Goal: Use online tool/utility: Utilize a website feature to perform a specific function

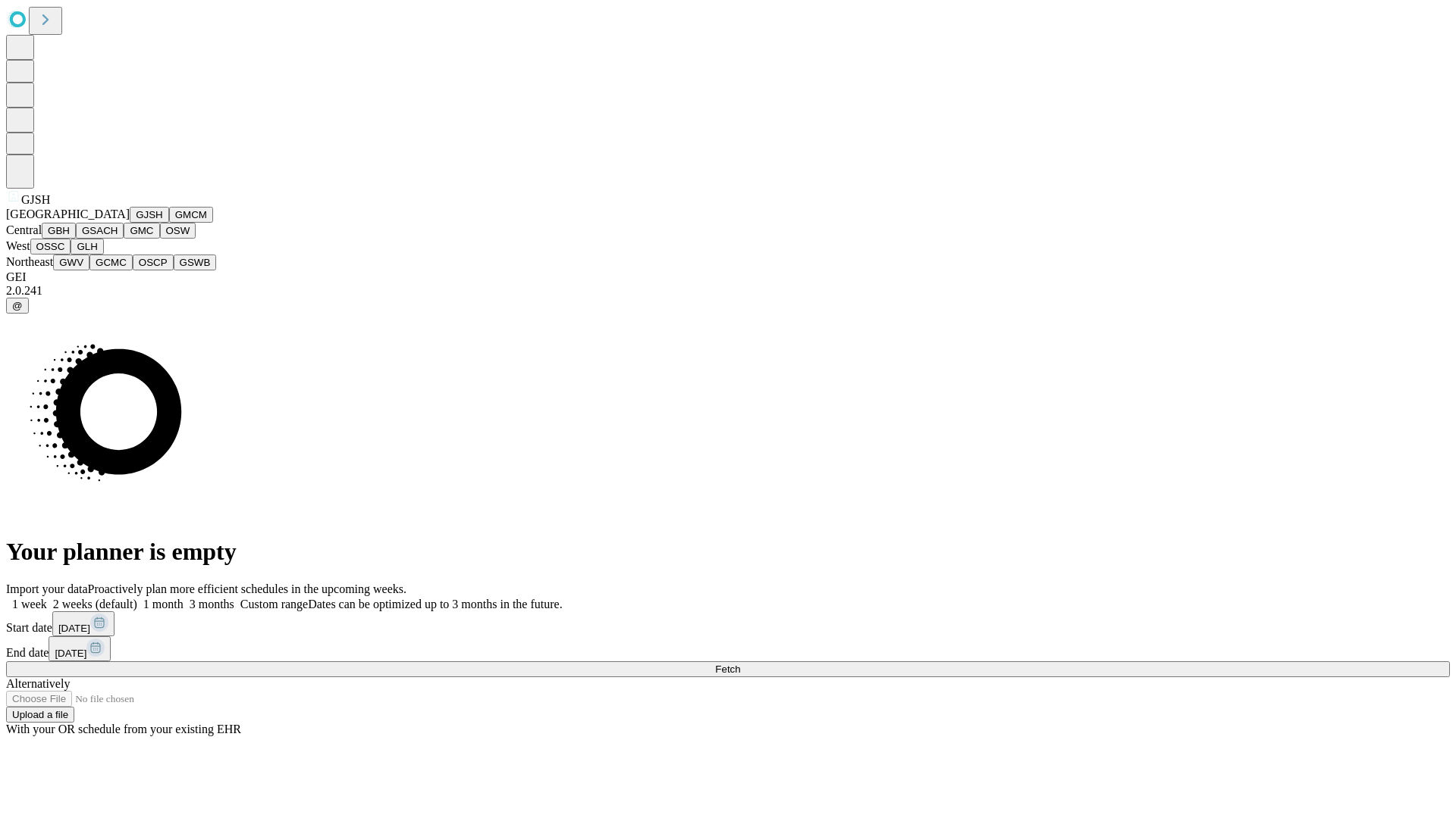
click at [129, 223] on button "GJSH" at bounding box center [149, 215] width 39 height 16
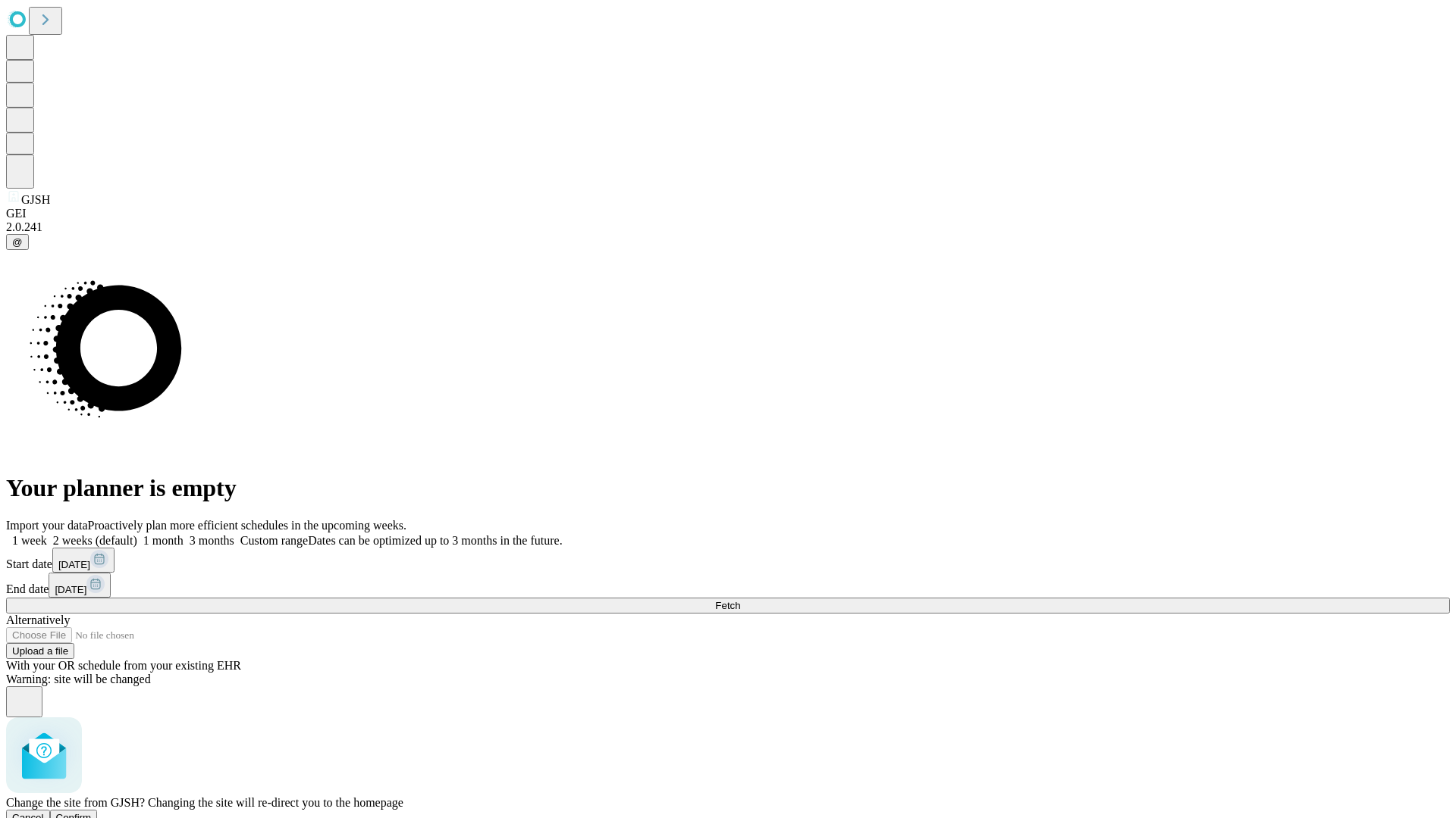
click at [92, 812] on span "Confirm" at bounding box center [74, 817] width 36 height 12
click at [137, 534] on label "2 weeks (default)" at bounding box center [92, 540] width 90 height 12
click at [740, 600] on span "Fetch" at bounding box center [728, 605] width 25 height 12
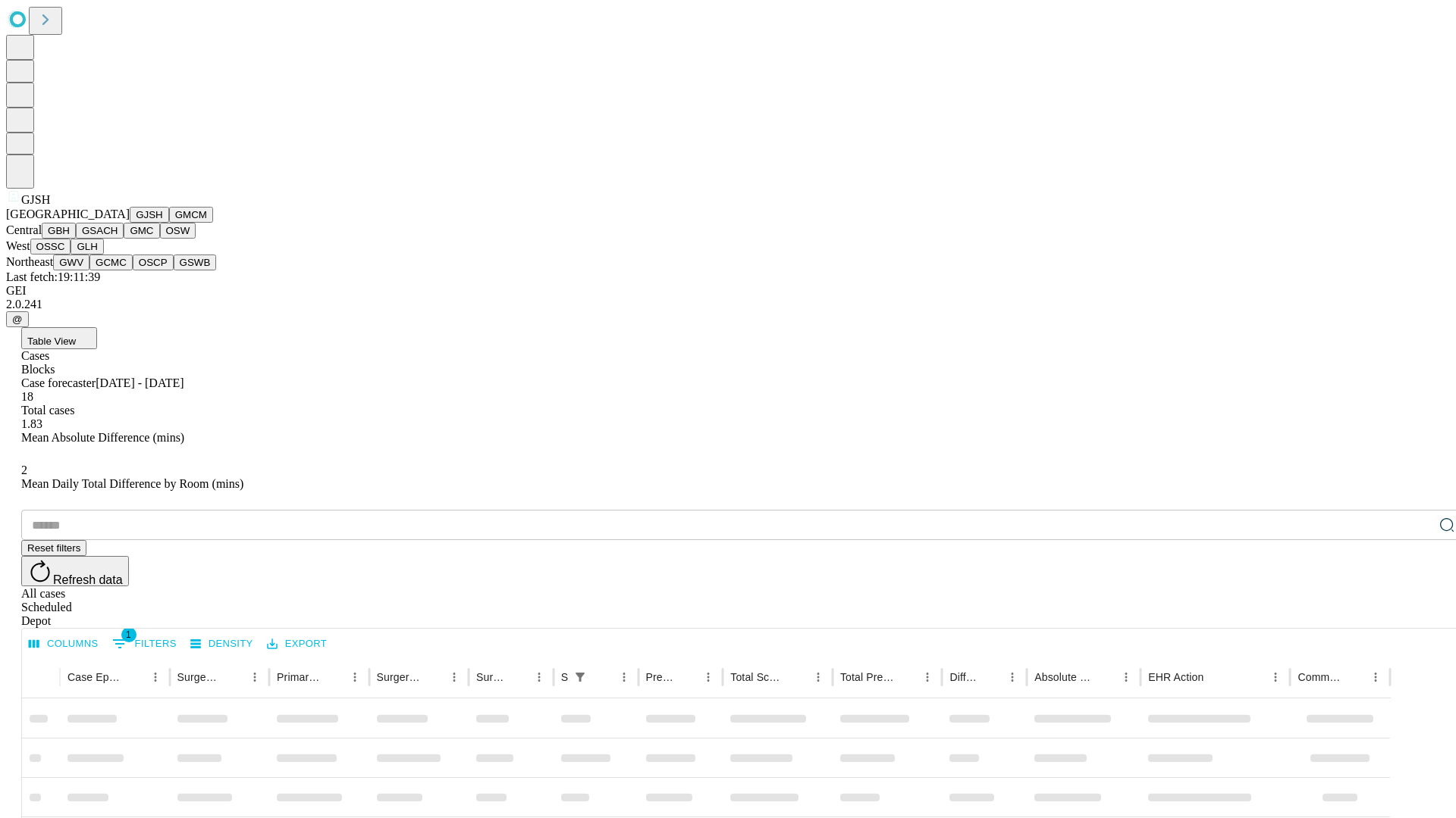
click at [169, 223] on button "GMCM" at bounding box center [191, 215] width 44 height 16
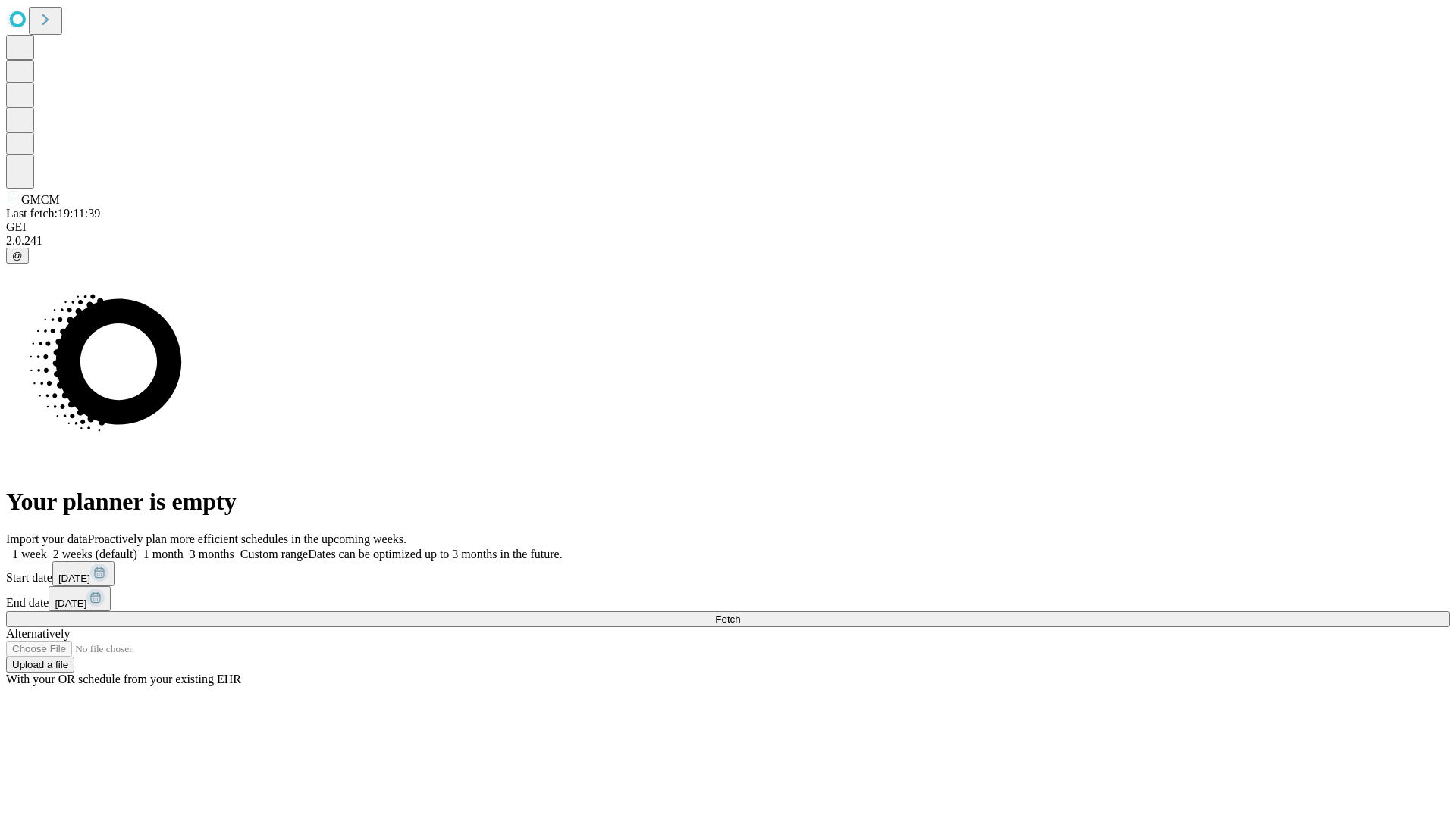
click at [137, 548] on label "2 weeks (default)" at bounding box center [92, 554] width 90 height 12
click at [740, 614] on span "Fetch" at bounding box center [728, 619] width 25 height 12
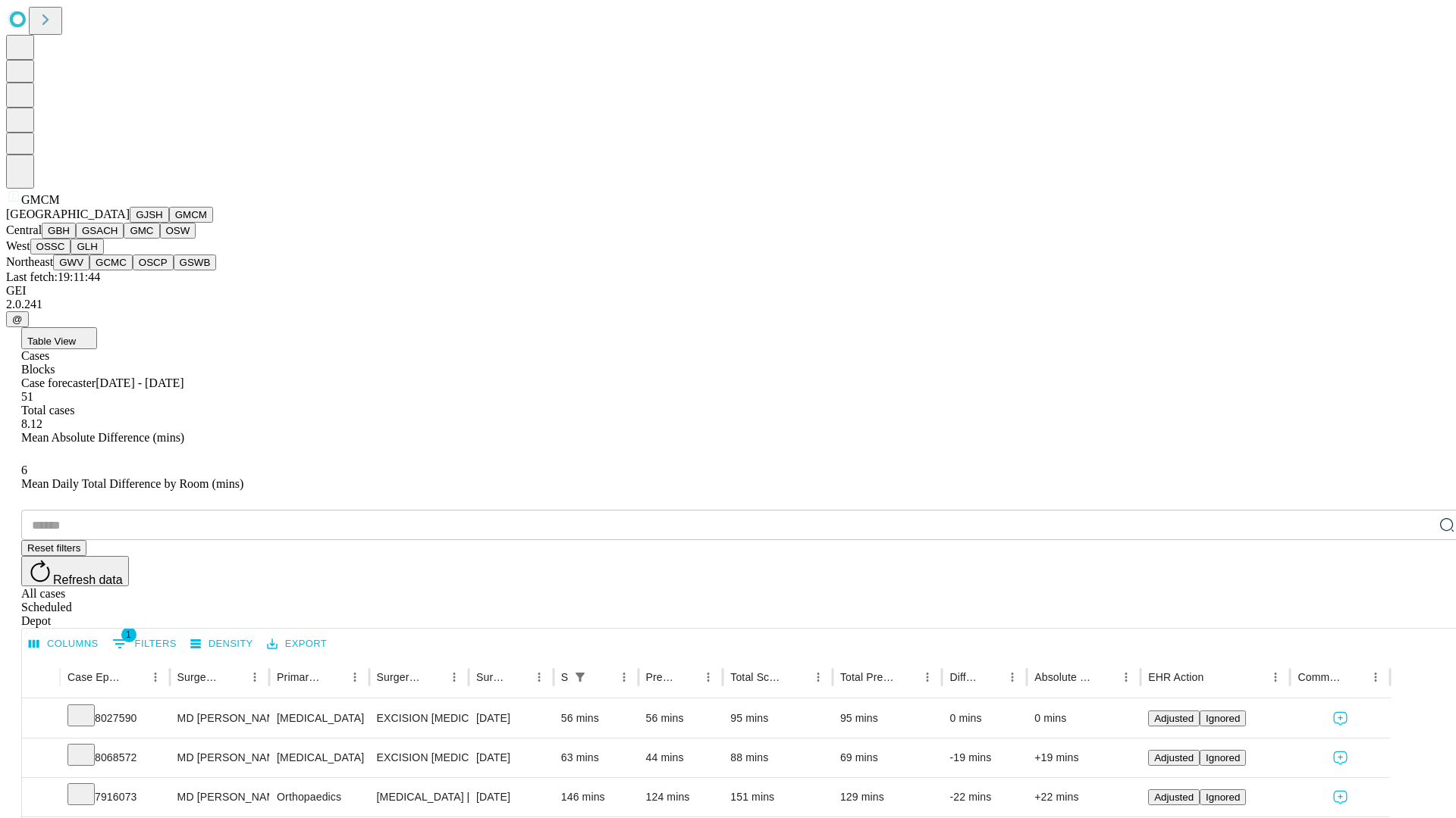
click at [76, 239] on button "GBH" at bounding box center [59, 231] width 34 height 16
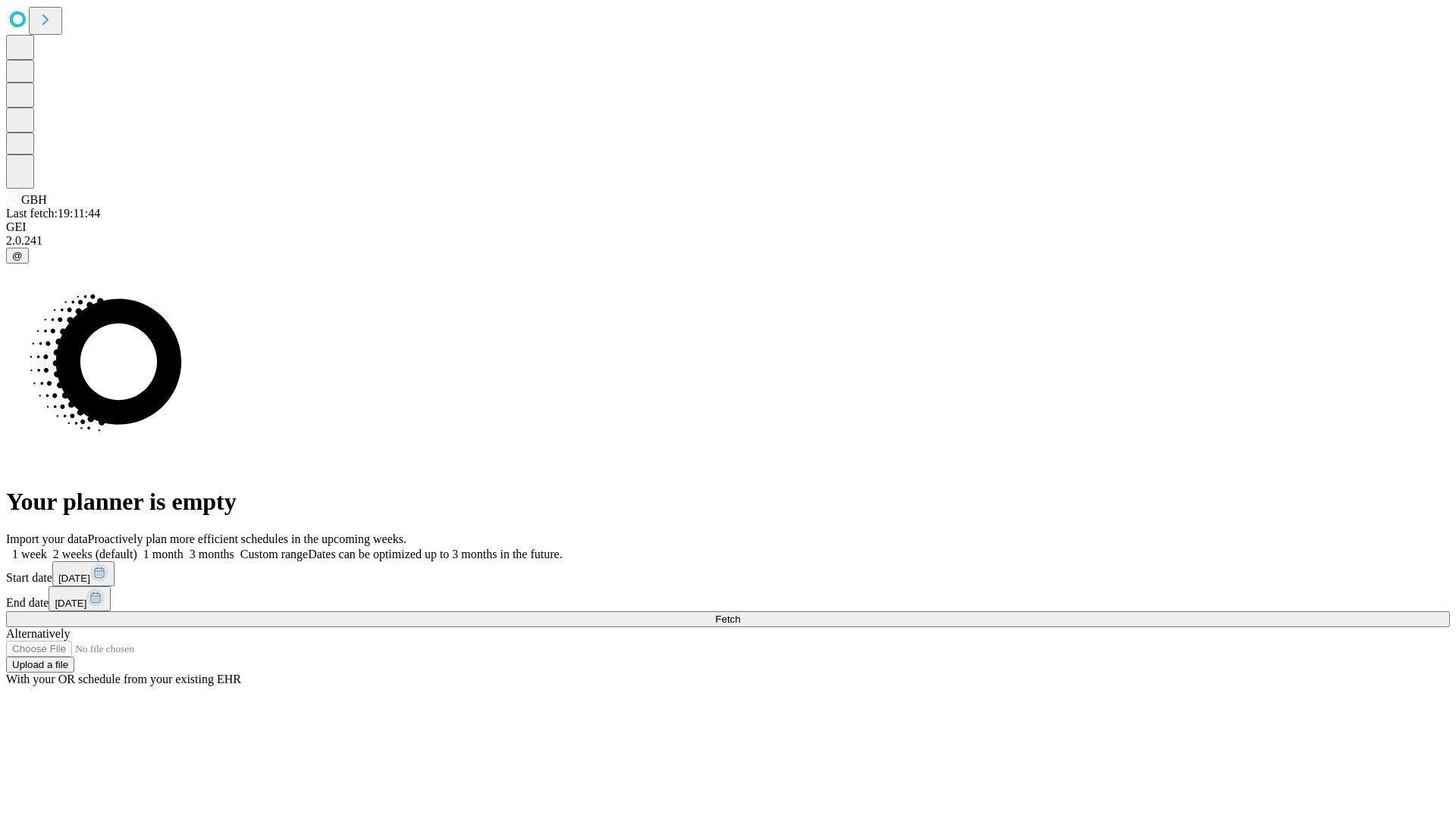
click at [137, 548] on label "2 weeks (default)" at bounding box center [92, 554] width 90 height 12
click at [740, 614] on span "Fetch" at bounding box center [728, 619] width 25 height 12
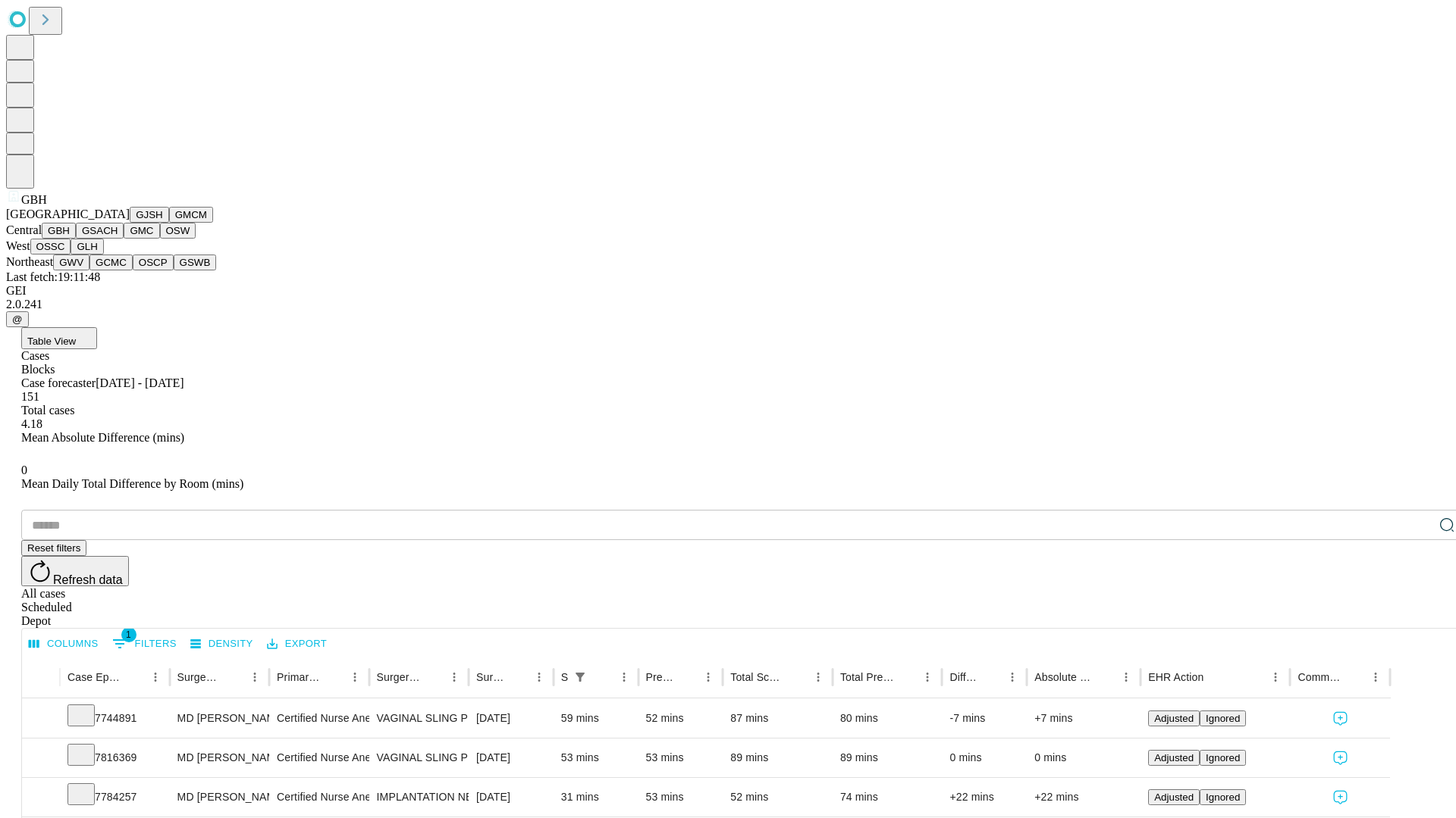
click at [118, 239] on button "GSACH" at bounding box center [100, 231] width 48 height 16
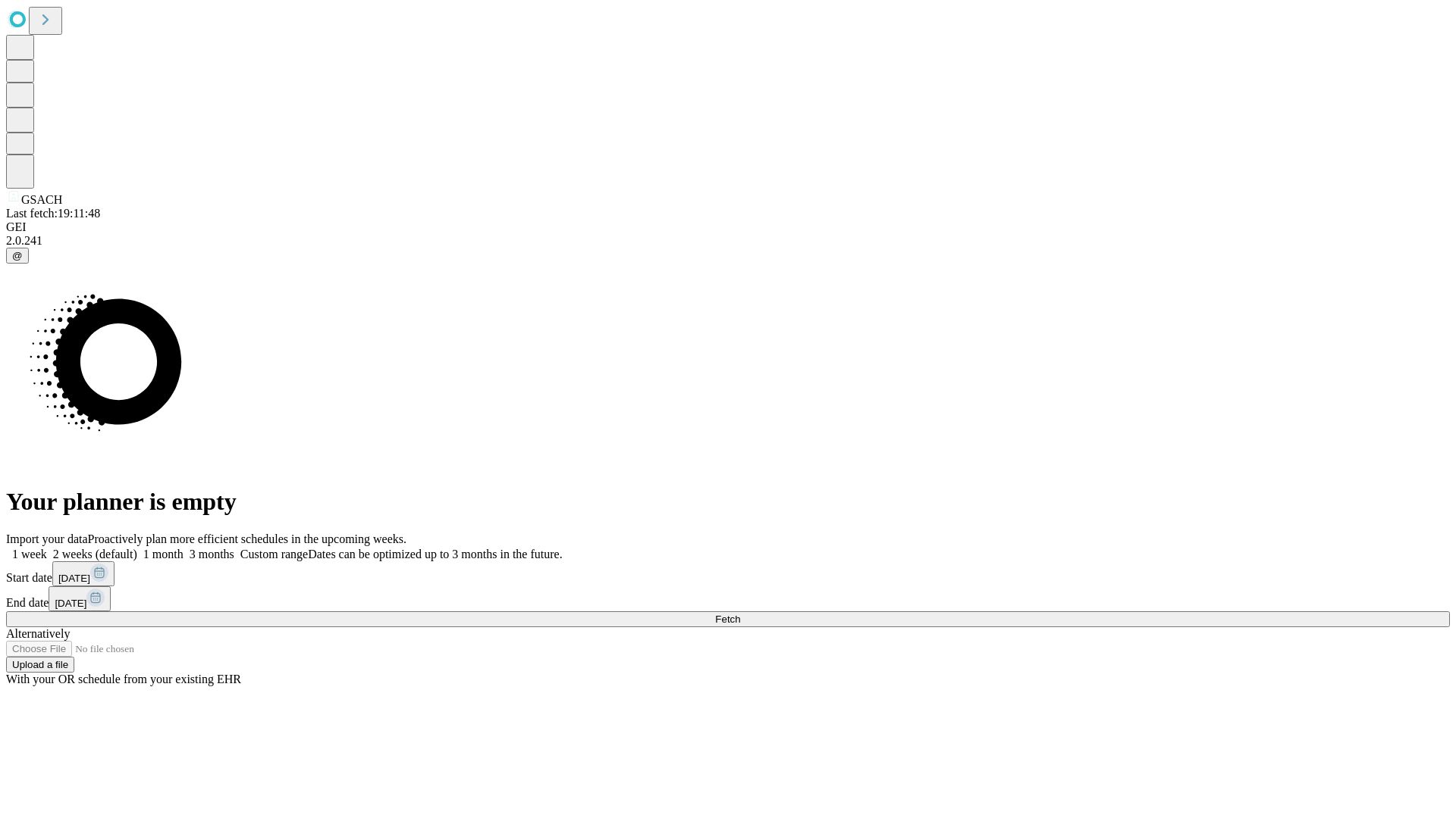
click at [137, 548] on label "2 weeks (default)" at bounding box center [92, 554] width 90 height 12
click at [740, 614] on span "Fetch" at bounding box center [728, 619] width 25 height 12
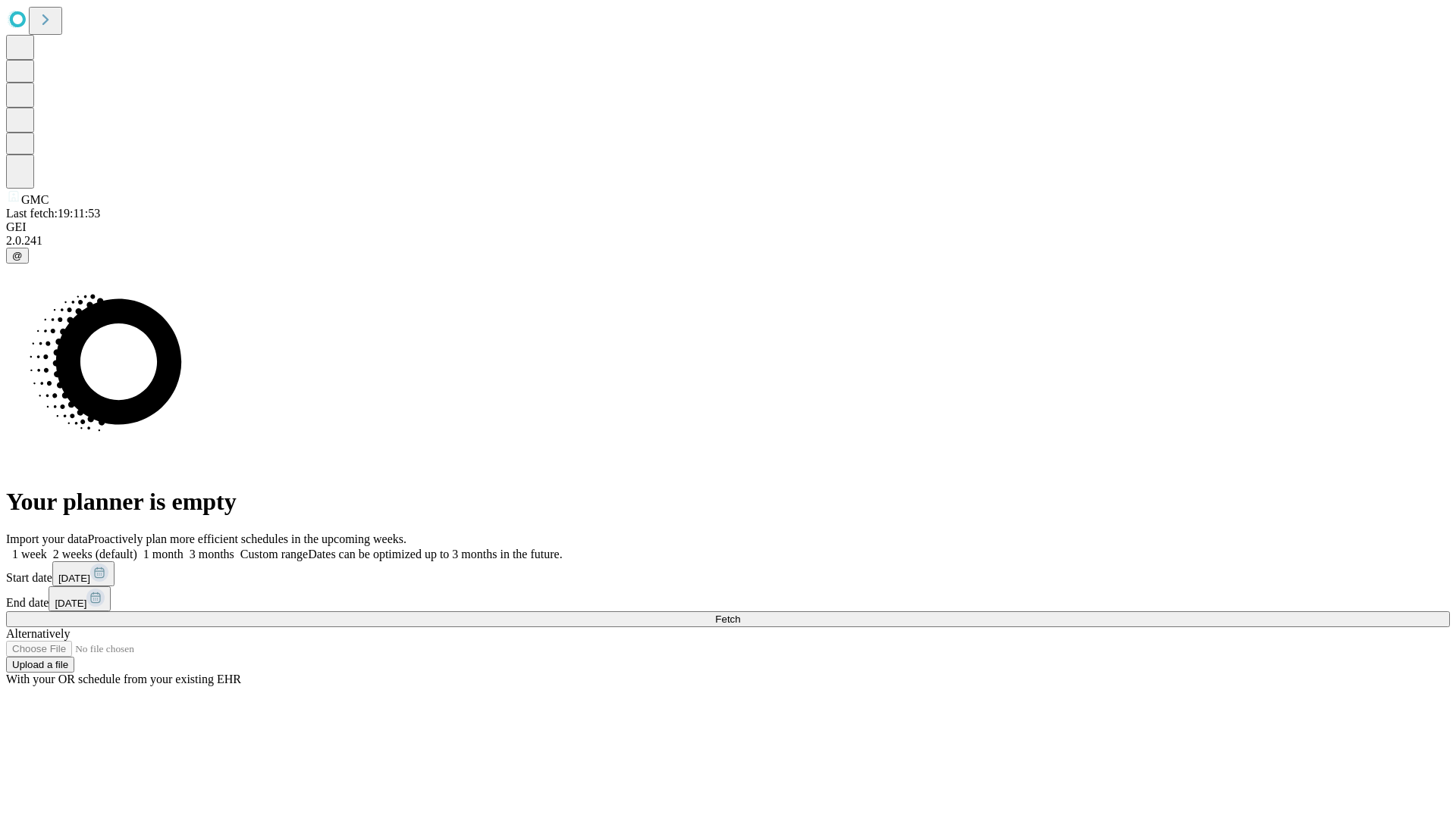
click at [137, 548] on label "2 weeks (default)" at bounding box center [92, 554] width 90 height 12
click at [740, 614] on span "Fetch" at bounding box center [728, 619] width 25 height 12
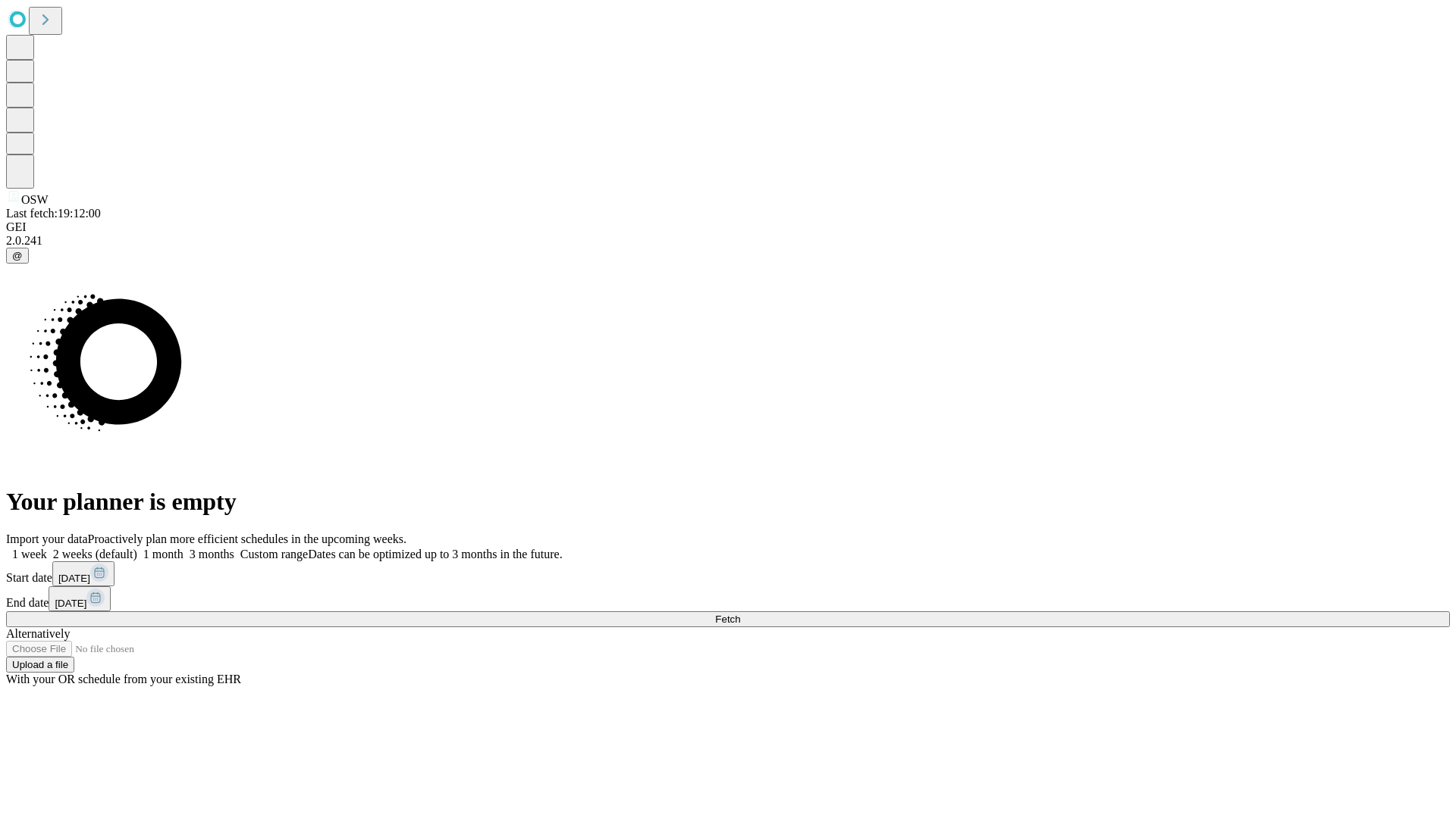
click at [137, 548] on label "2 weeks (default)" at bounding box center [92, 554] width 90 height 12
click at [740, 614] on span "Fetch" at bounding box center [728, 619] width 25 height 12
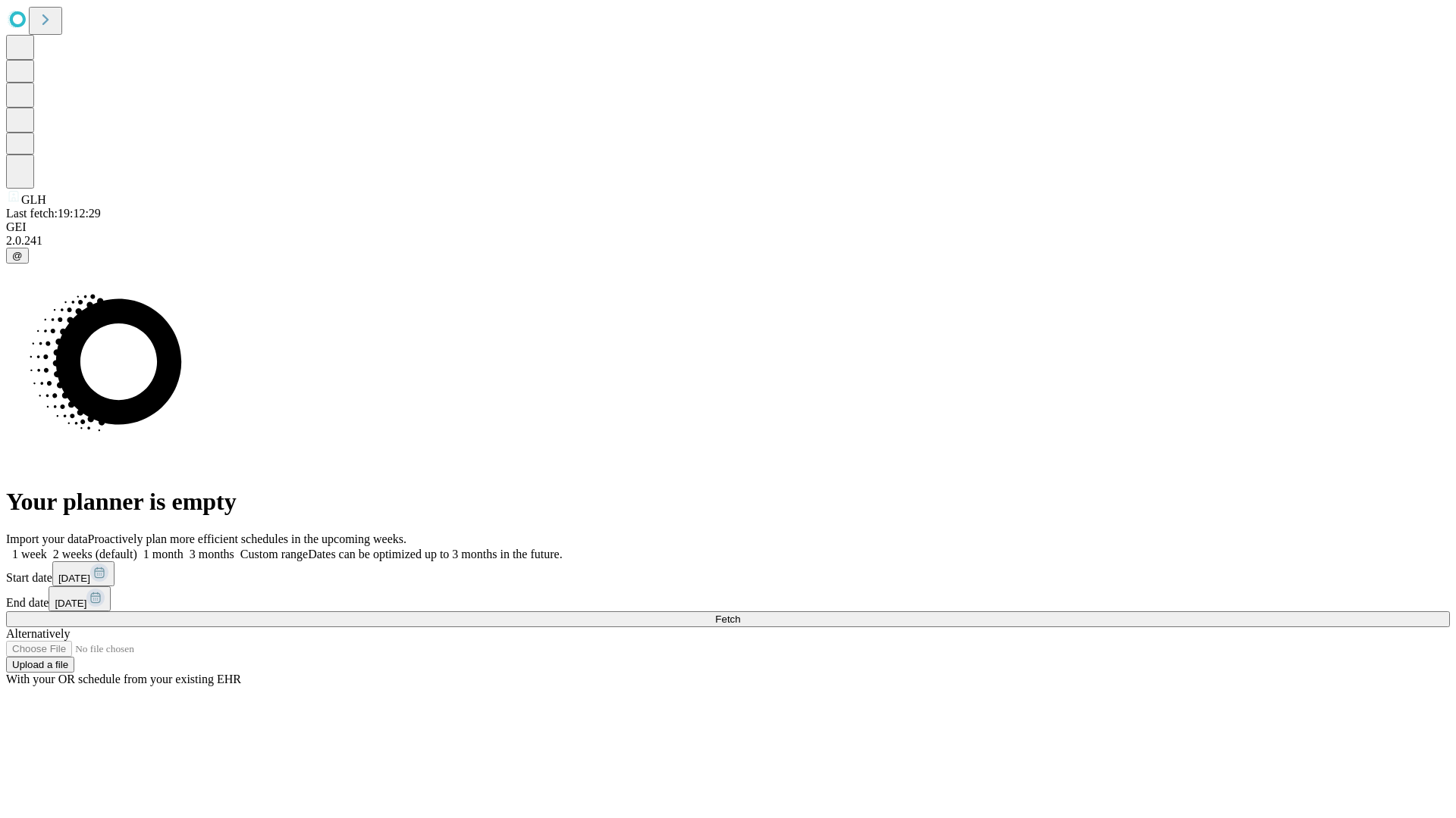
click at [137, 548] on label "2 weeks (default)" at bounding box center [92, 554] width 90 height 12
click at [740, 614] on span "Fetch" at bounding box center [728, 619] width 25 height 12
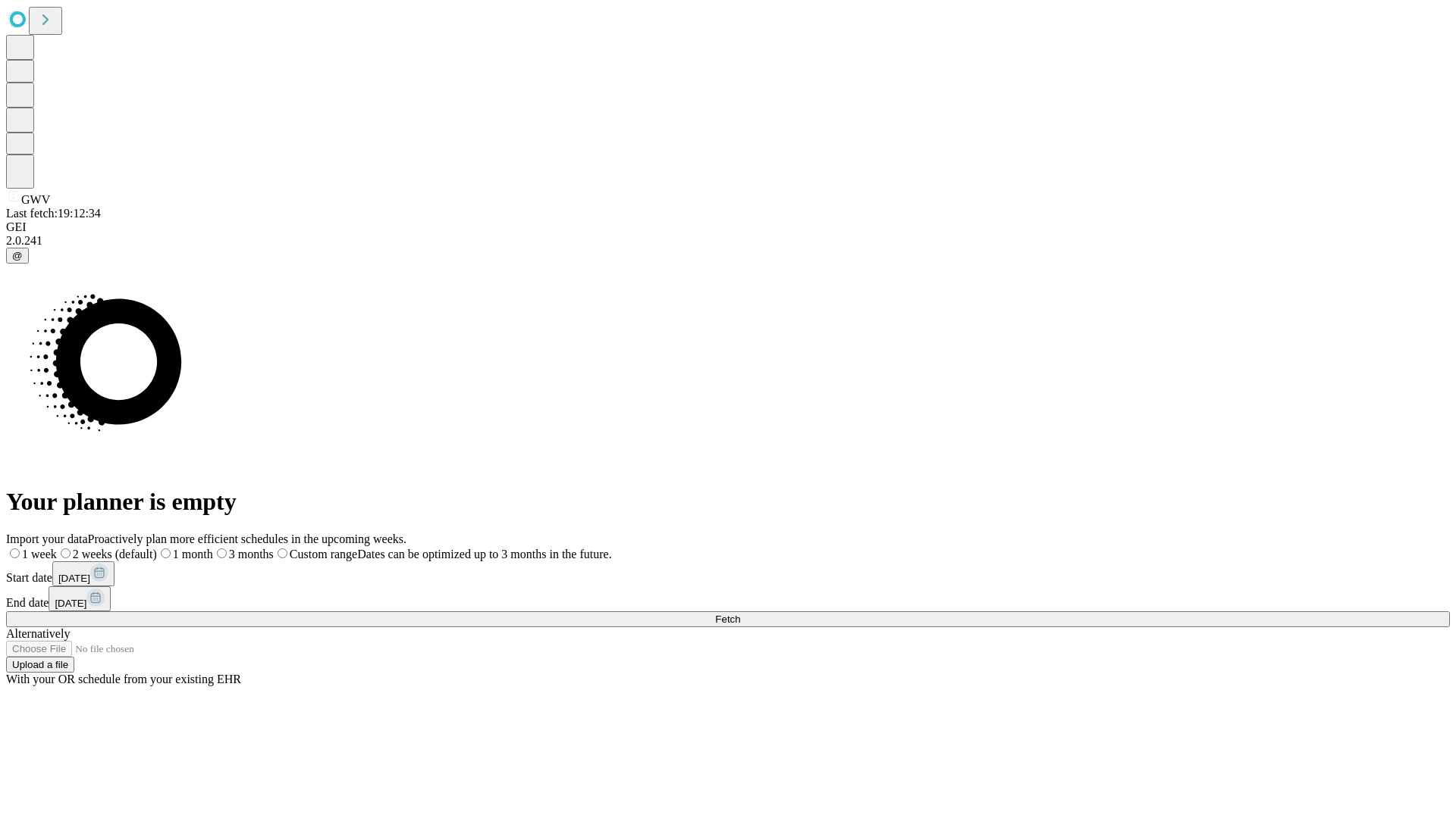
click at [157, 548] on label "2 weeks (default)" at bounding box center [107, 554] width 100 height 12
click at [740, 614] on span "Fetch" at bounding box center [728, 619] width 25 height 12
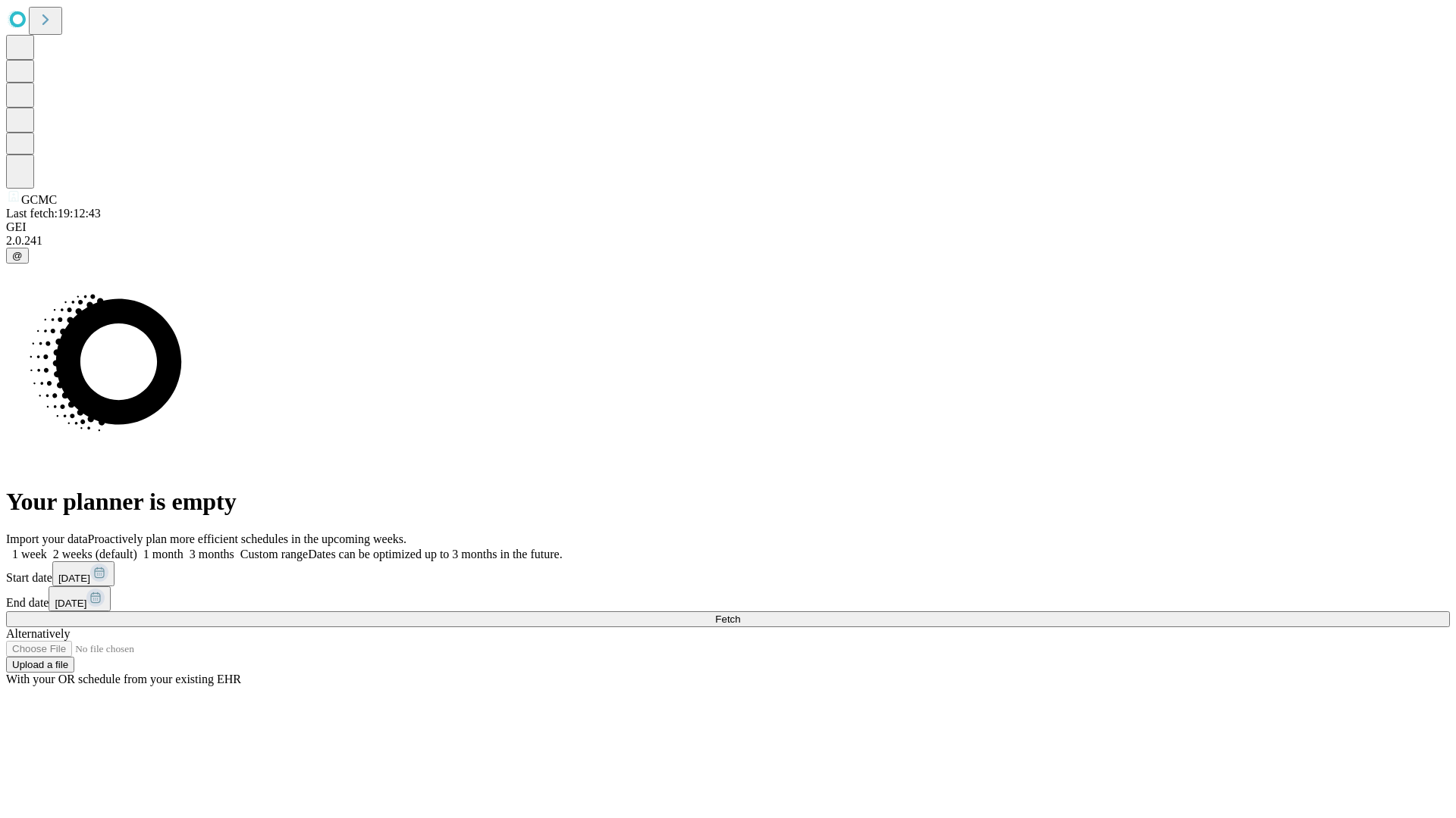
click at [137, 548] on label "2 weeks (default)" at bounding box center [92, 554] width 90 height 12
click at [740, 614] on span "Fetch" at bounding box center [728, 619] width 25 height 12
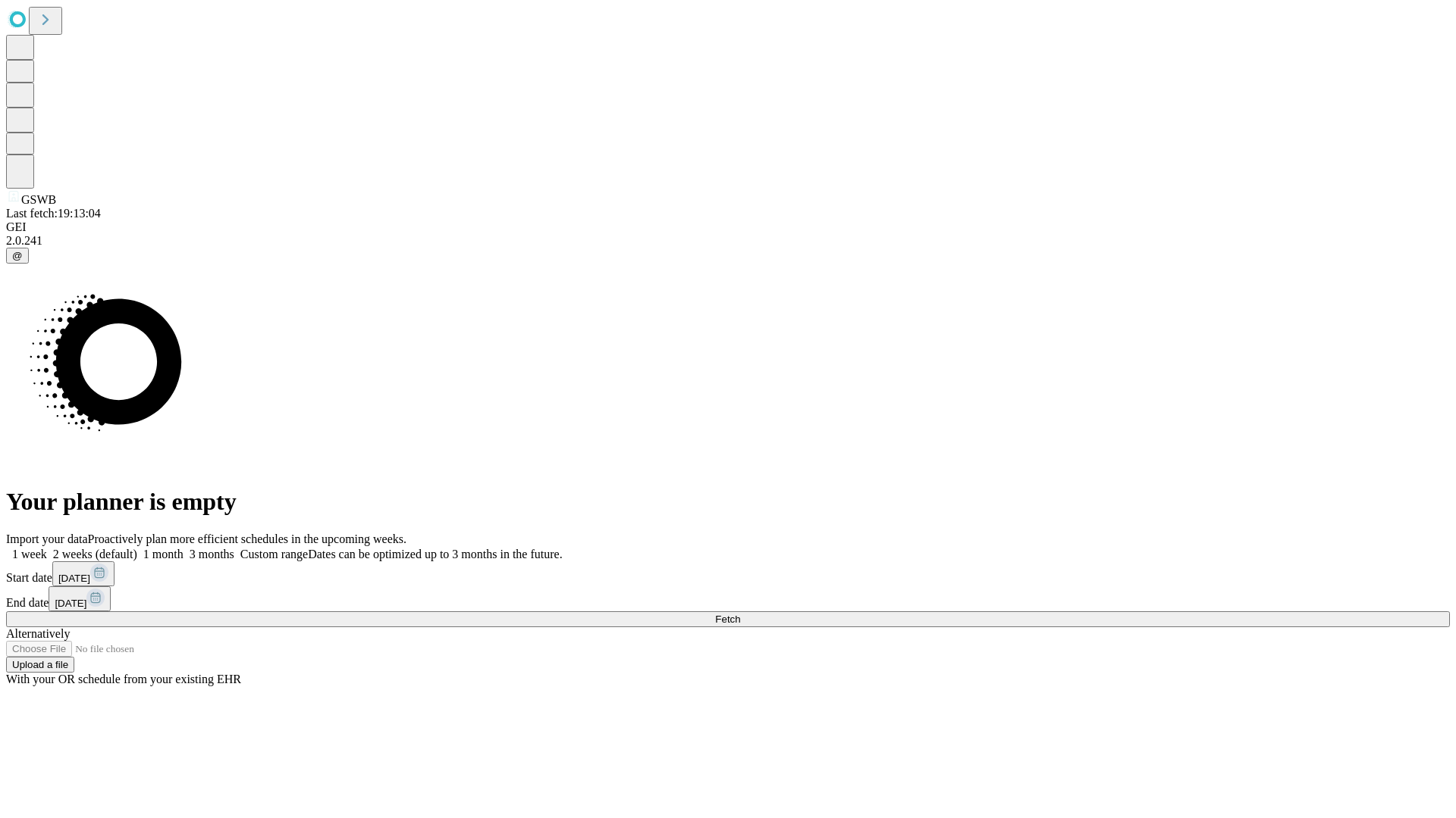
click at [137, 548] on label "2 weeks (default)" at bounding box center [92, 554] width 90 height 12
click at [740, 614] on span "Fetch" at bounding box center [728, 619] width 25 height 12
